Goal: Information Seeking & Learning: Learn about a topic

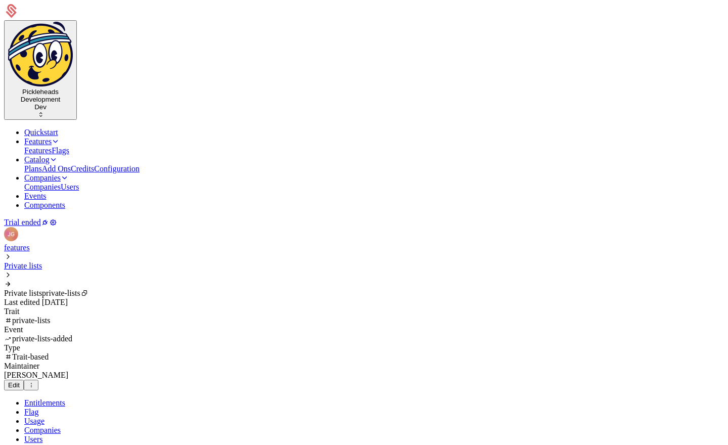
scroll to position [62, 0]
click at [60, 137] on link "Features" at bounding box center [41, 141] width 35 height 9
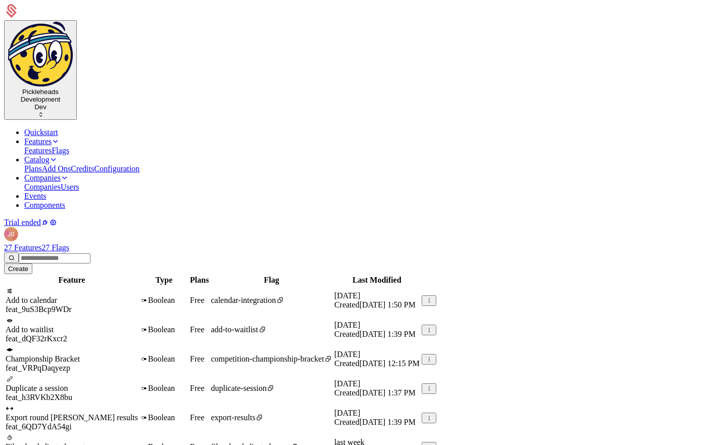
scroll to position [190, 0]
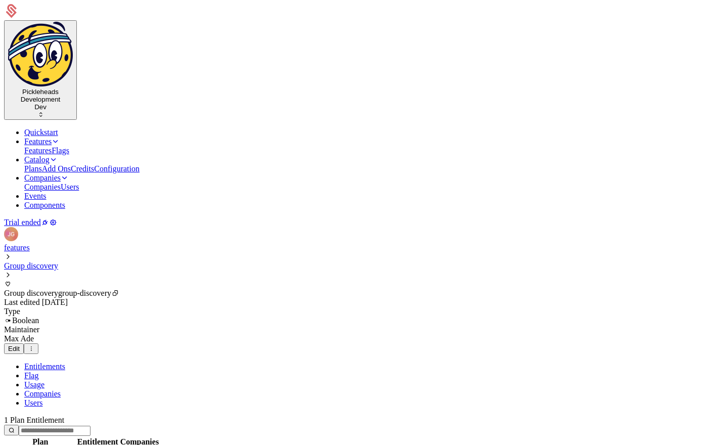
click at [61, 182] on link "Companies" at bounding box center [42, 186] width 36 height 9
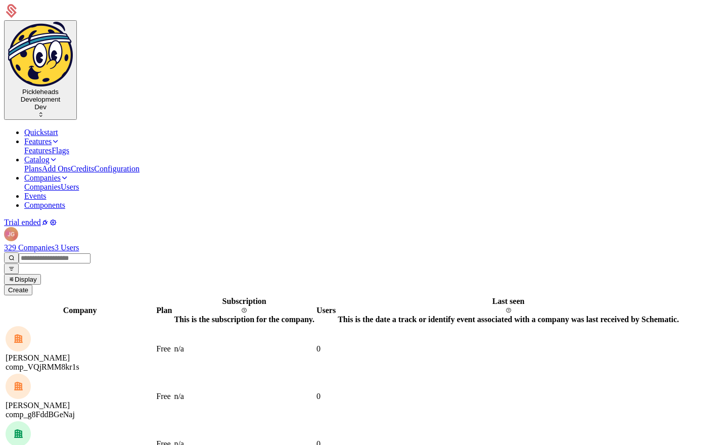
click at [79, 243] on link "3 Users" at bounding box center [67, 247] width 24 height 9
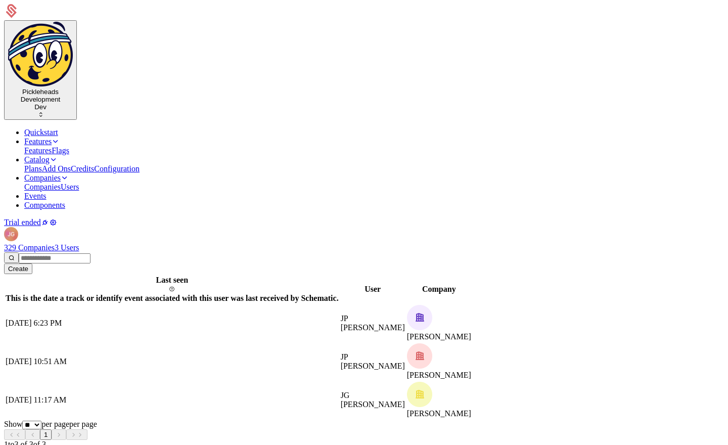
click at [6, 395] on link at bounding box center [6, 395] width 0 height 0
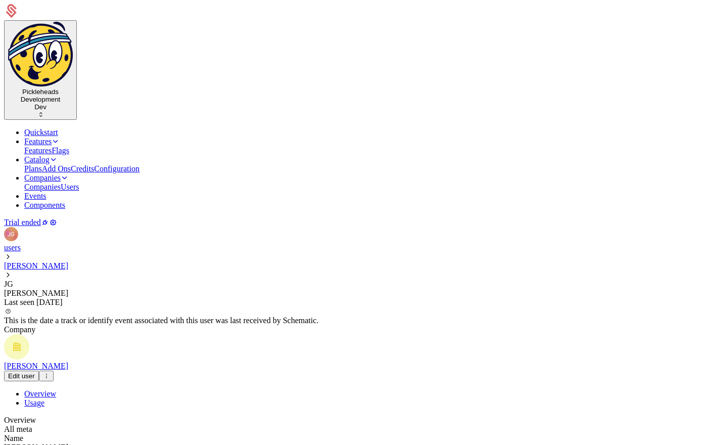
click at [61, 182] on link "Companies" at bounding box center [42, 186] width 36 height 9
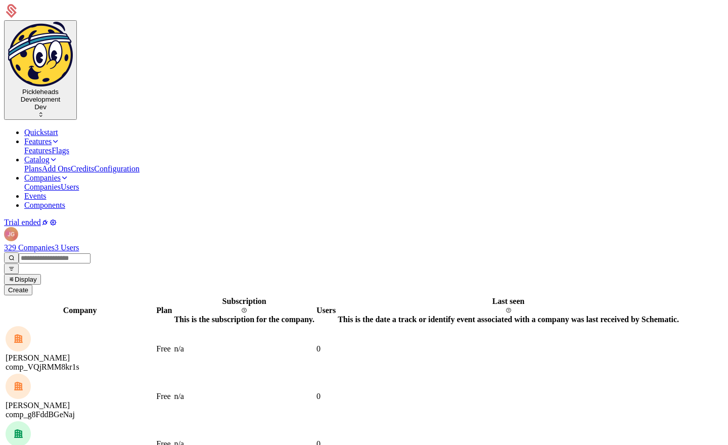
click at [6, 326] on link at bounding box center [6, 326] width 0 height 0
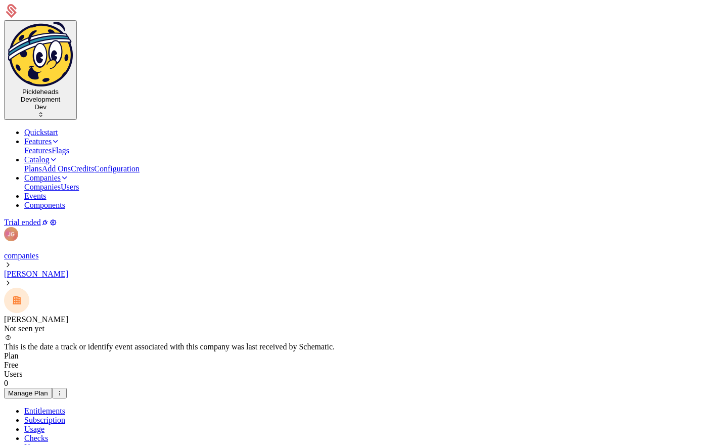
click at [69, 173] on link "Companies" at bounding box center [46, 177] width 44 height 9
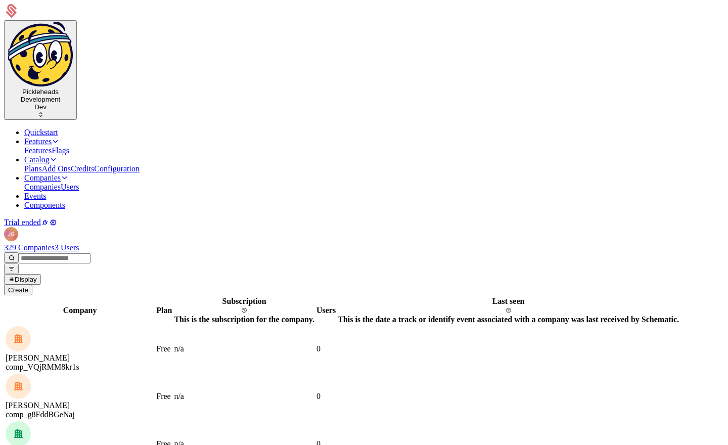
click at [90, 253] on input "email" at bounding box center [55, 258] width 72 height 10
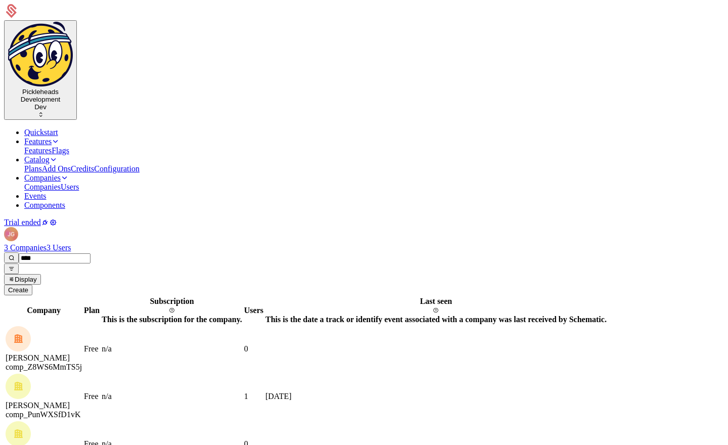
type input "****"
click at [6, 373] on link at bounding box center [6, 373] width 0 height 0
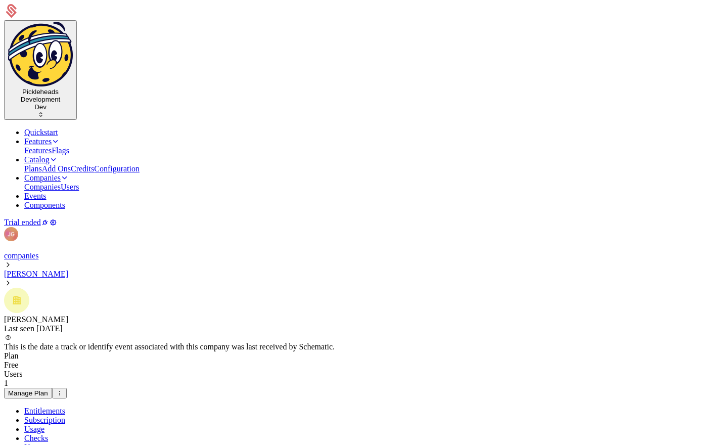
scroll to position [4, 0]
click at [49, 218] on icon at bounding box center [45, 222] width 8 height 8
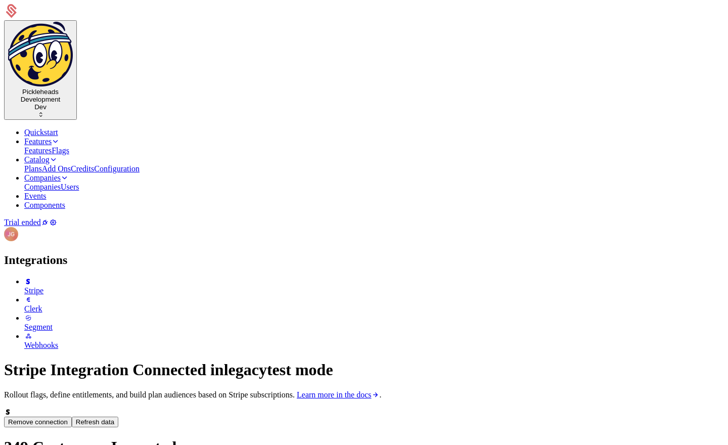
click at [74, 295] on div "Clerk" at bounding box center [373, 304] width 699 height 18
click at [42, 304] on span "Clerk" at bounding box center [33, 308] width 18 height 9
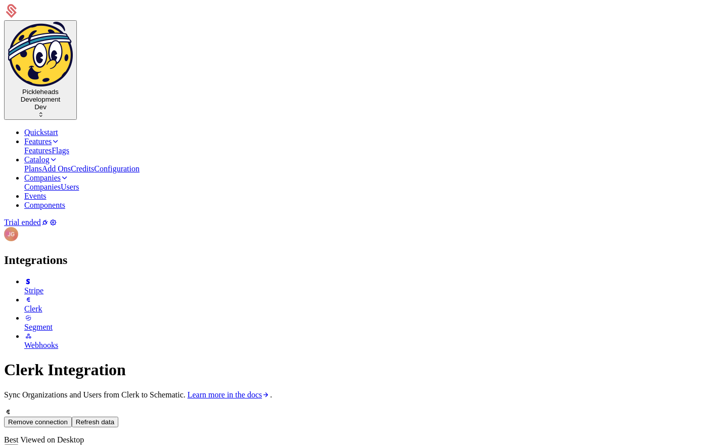
click at [58, 341] on span "Webhooks" at bounding box center [41, 345] width 34 height 9
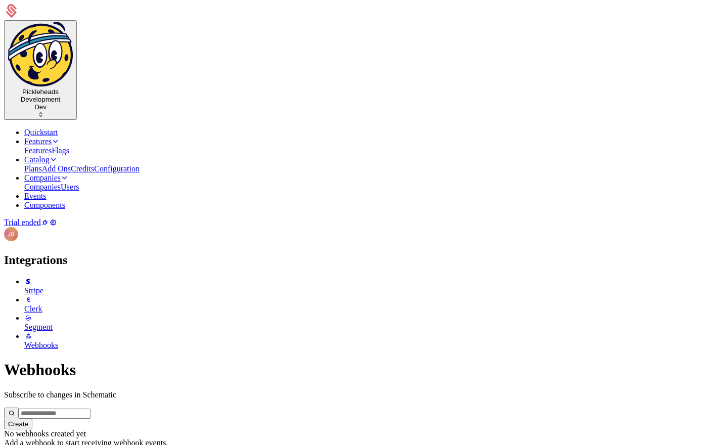
click at [43, 286] on span "Stripe" at bounding box center [33, 290] width 19 height 9
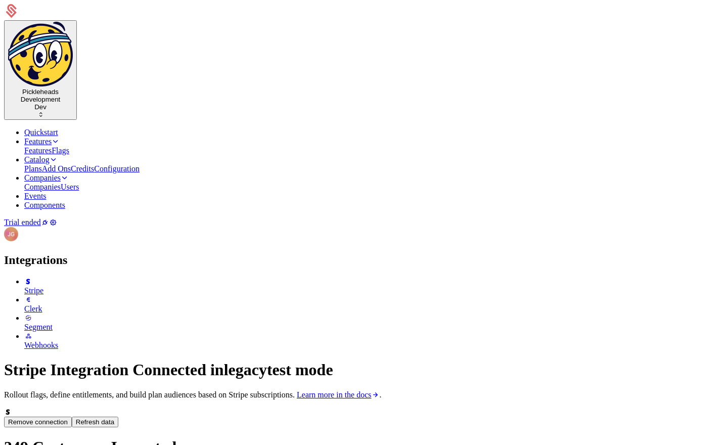
click at [42, 304] on span "Clerk" at bounding box center [33, 308] width 18 height 9
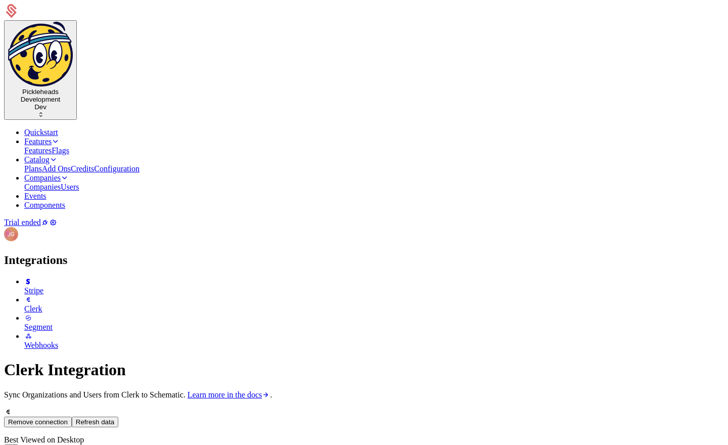
click at [176, 21] on html "Pickleheads Development Dev Quickstart Features Features Flags Catalog Plans Ad…" at bounding box center [364, 258] width 728 height 517
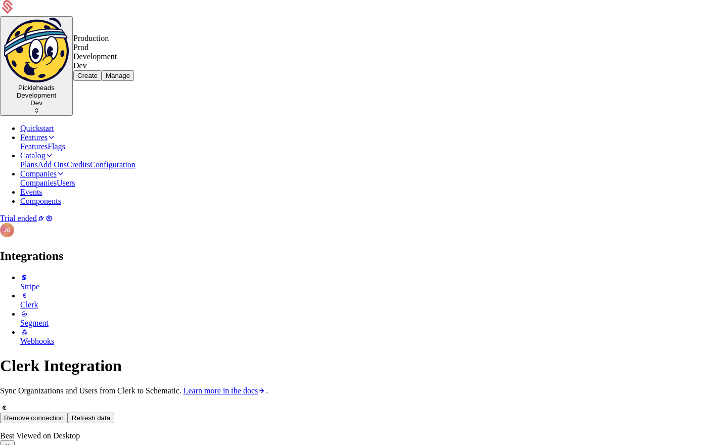
click at [134, 52] on div "Production Prod" at bounding box center [103, 43] width 61 height 18
click at [144, 28] on html "Pickleheads Production Prod Quickstart Features Features Flags Catalog Plans Ad…" at bounding box center [364, 410] width 728 height 820
click at [134, 70] on div "Development Dev" at bounding box center [103, 61] width 61 height 18
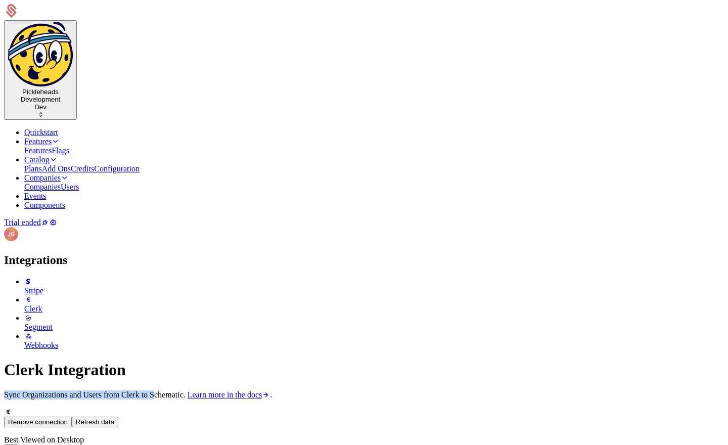
drag, startPoint x: 169, startPoint y: 125, endPoint x: 355, endPoint y: 130, distance: 186.0
click at [355, 390] on p "Sync Organizations and Users from Clerk to Schematic. Learn more in the docs ." at bounding box center [363, 394] width 719 height 9
click at [175, 22] on html "Pickleheads Development Dev Quickstart Features Features Flags Catalog Plans Ad…" at bounding box center [364, 258] width 728 height 517
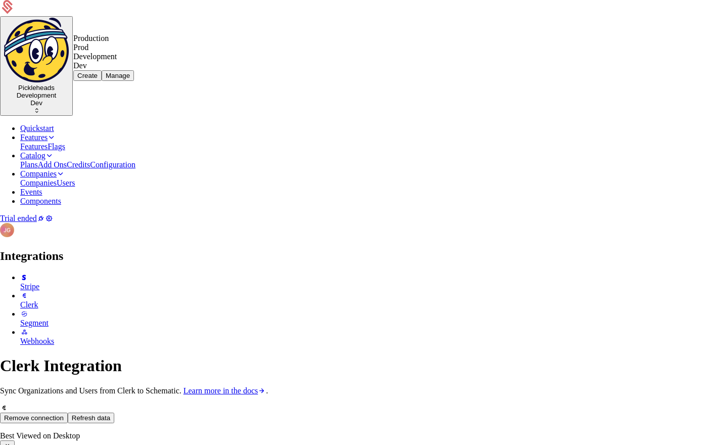
click at [134, 52] on div "Production Prod" at bounding box center [103, 43] width 61 height 18
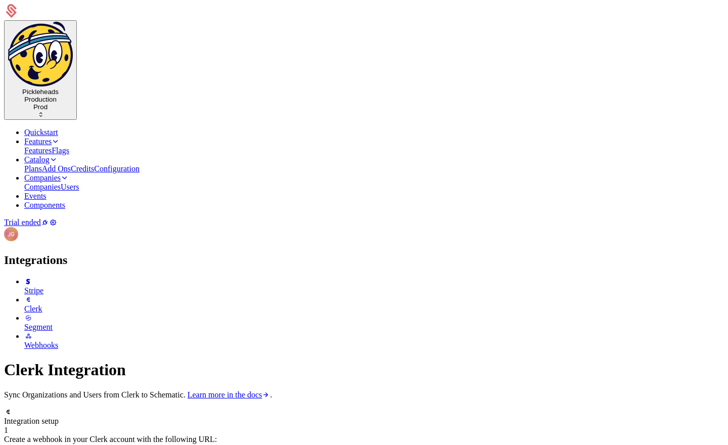
click at [61, 182] on link "Companies" at bounding box center [42, 186] width 36 height 9
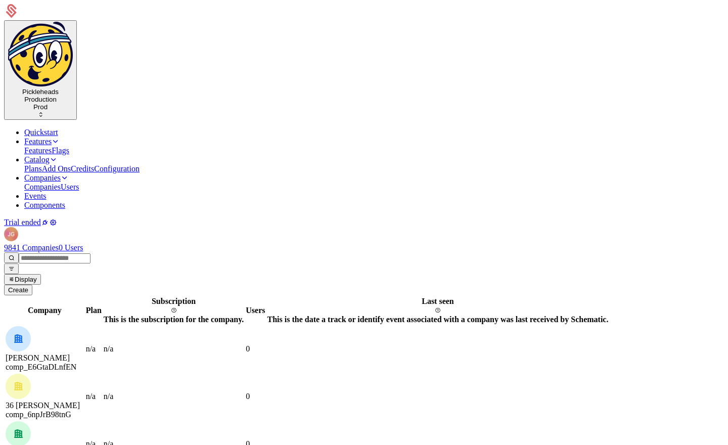
click at [90, 253] on input "email" at bounding box center [55, 258] width 72 height 10
type input "****"
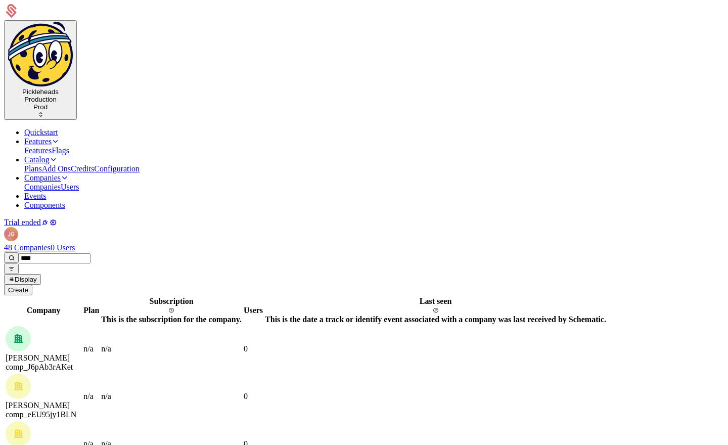
click at [6, 421] on link at bounding box center [6, 421] width 0 height 0
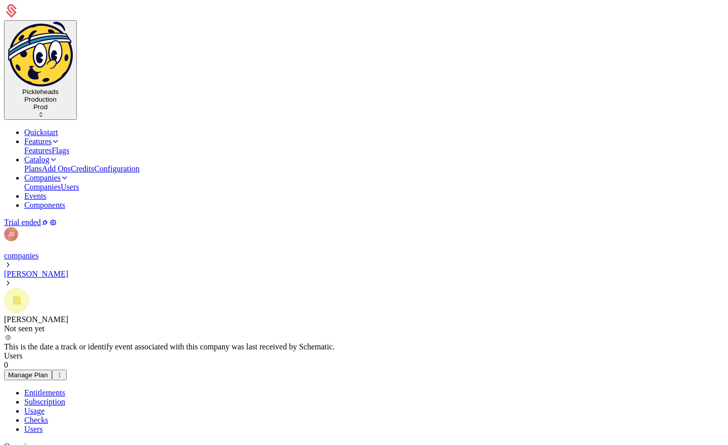
click at [42, 424] on link "Users" at bounding box center [33, 428] width 18 height 9
click at [61, 388] on link "Entitlements" at bounding box center [44, 392] width 41 height 9
click at [79, 182] on link "Users" at bounding box center [70, 186] width 18 height 9
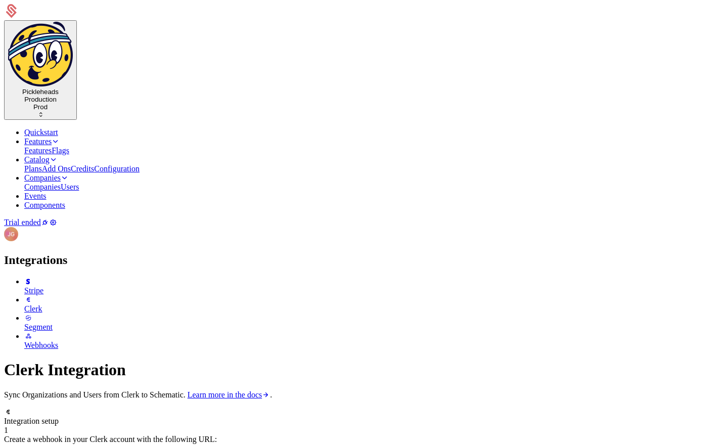
click at [270, 390] on link "Learn more in the docs" at bounding box center [228, 394] width 83 height 9
click at [175, 25] on html "Pickleheads Production Prod Quickstart Features Features Flags Catalog Plans Ad…" at bounding box center [364, 412] width 728 height 824
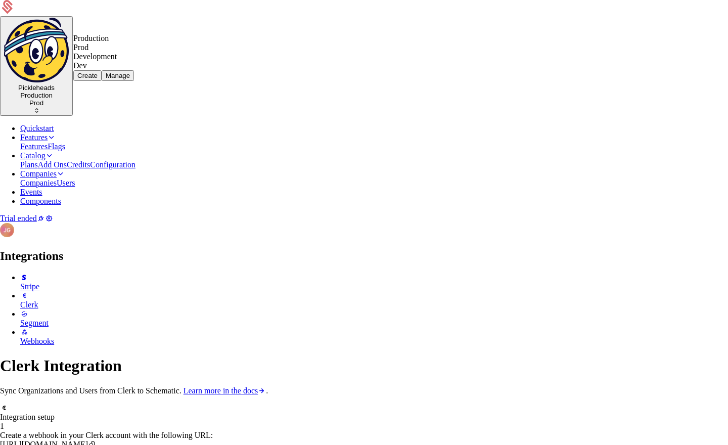
click at [134, 70] on div "Development Dev" at bounding box center [103, 61] width 61 height 18
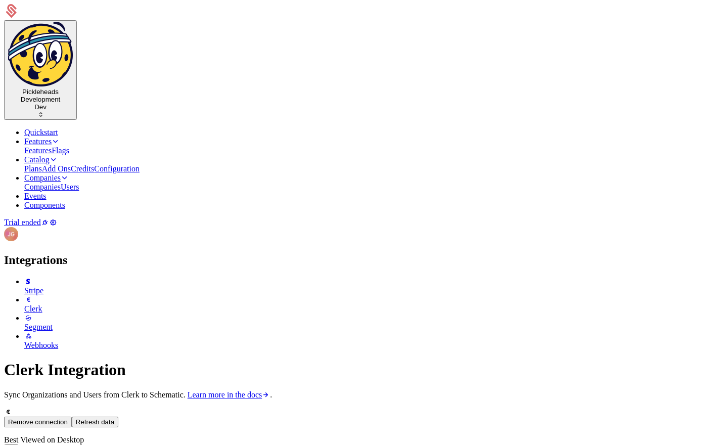
click at [69, 173] on link "Companies" at bounding box center [46, 177] width 44 height 9
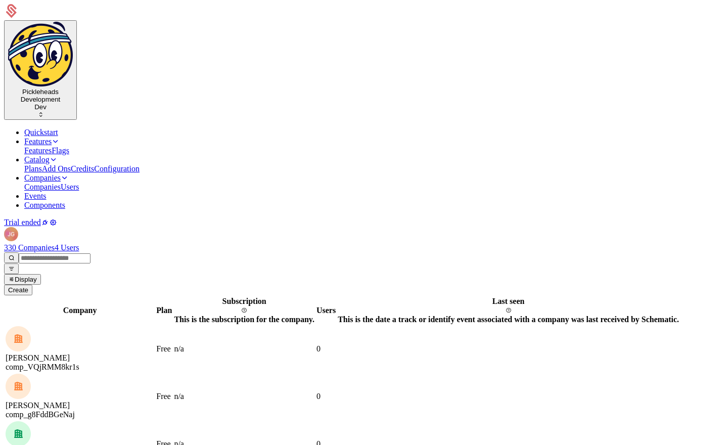
click at [79, 243] on link "4 Users" at bounding box center [67, 247] width 24 height 9
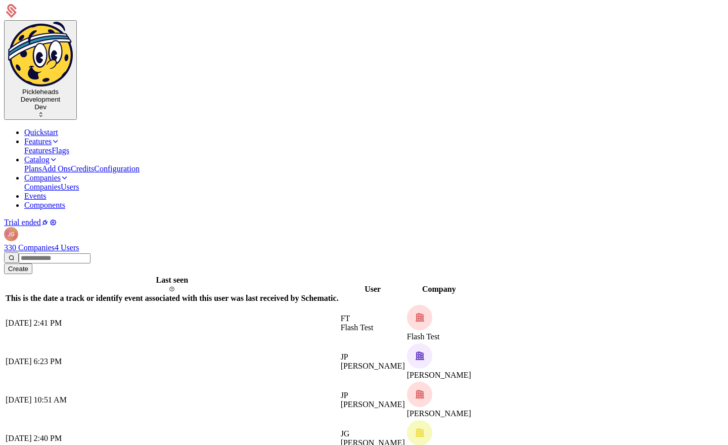
click at [341, 314] on link at bounding box center [341, 314] width 0 height 0
